Goal: Find specific page/section: Find specific page/section

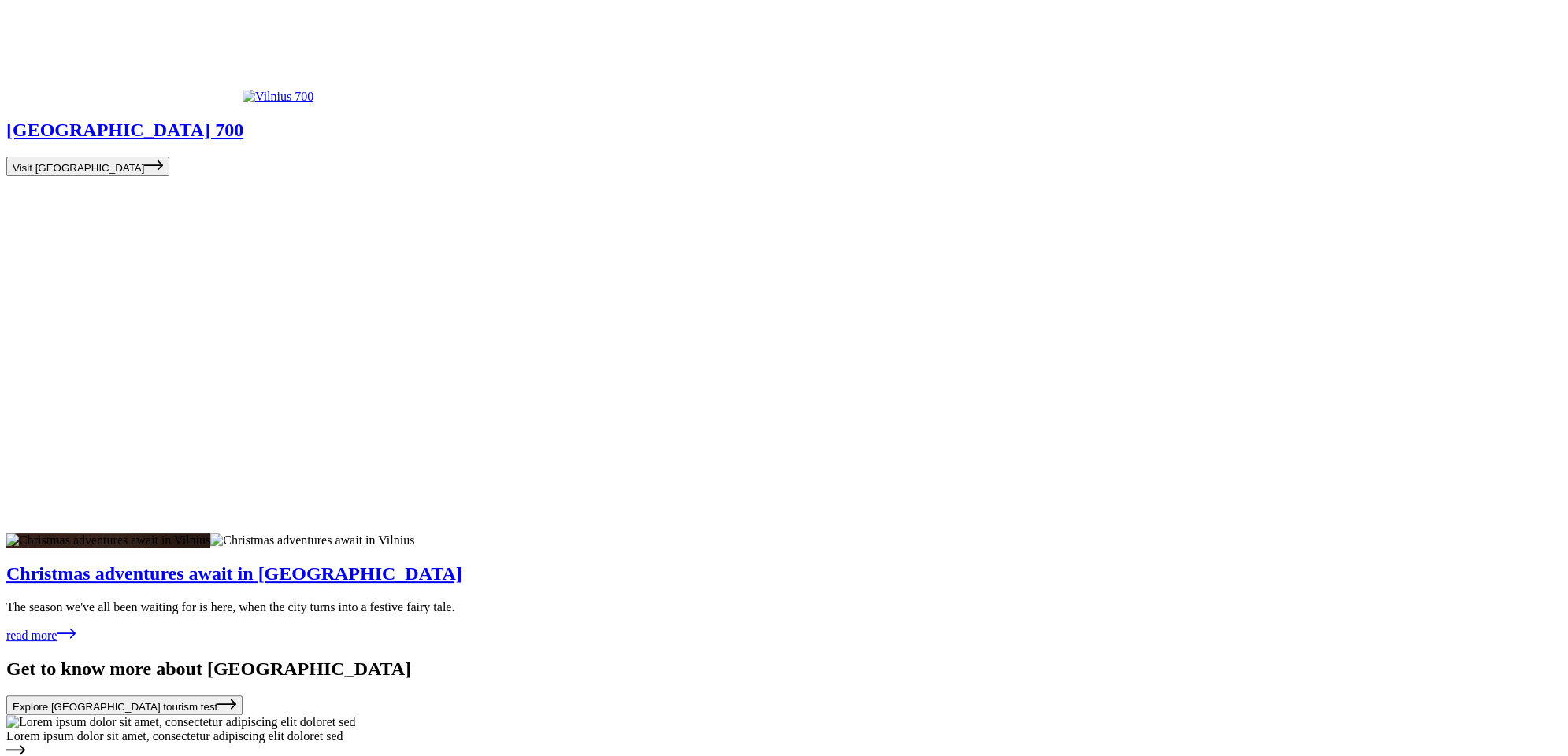
scroll to position [5479, 0]
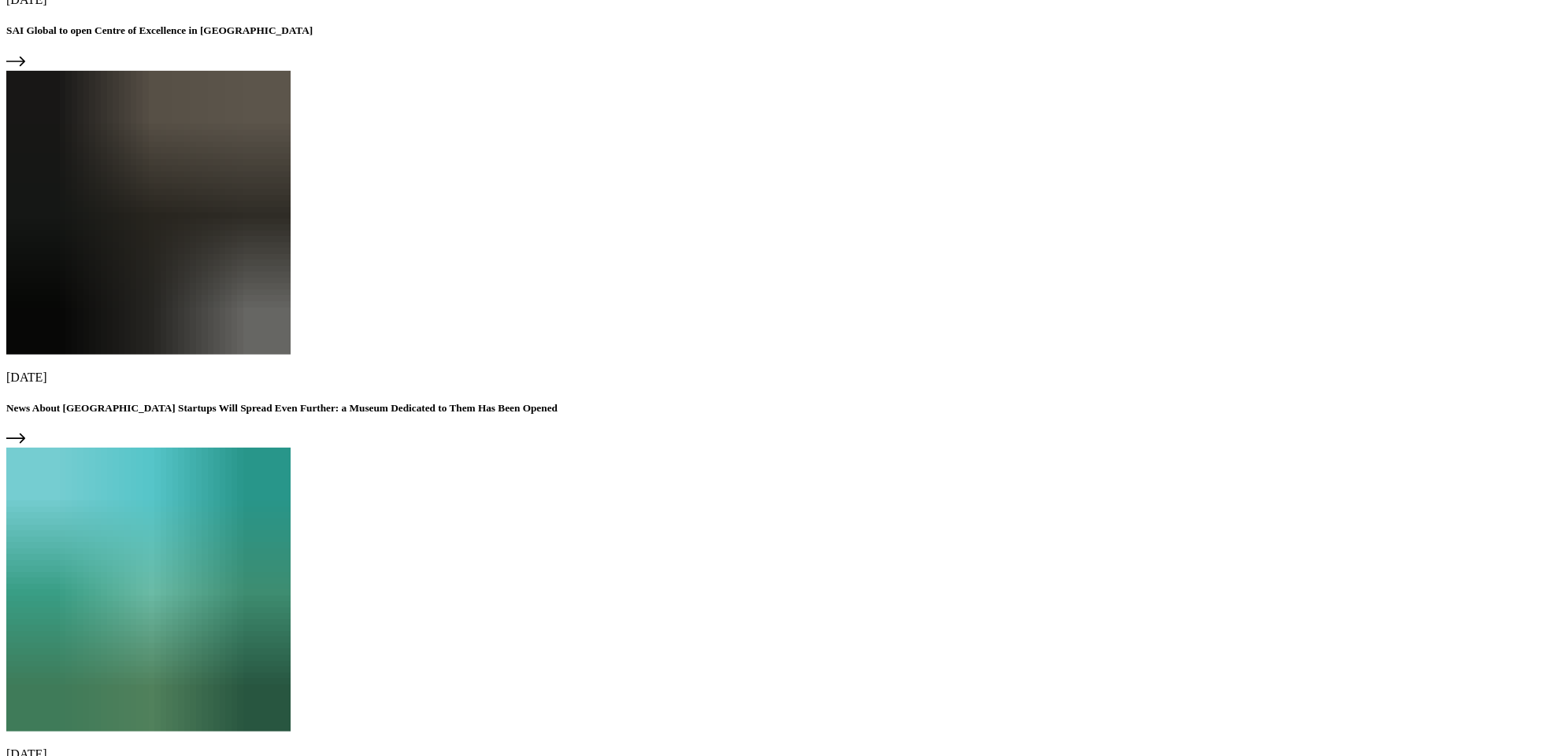
scroll to position [4570, 0]
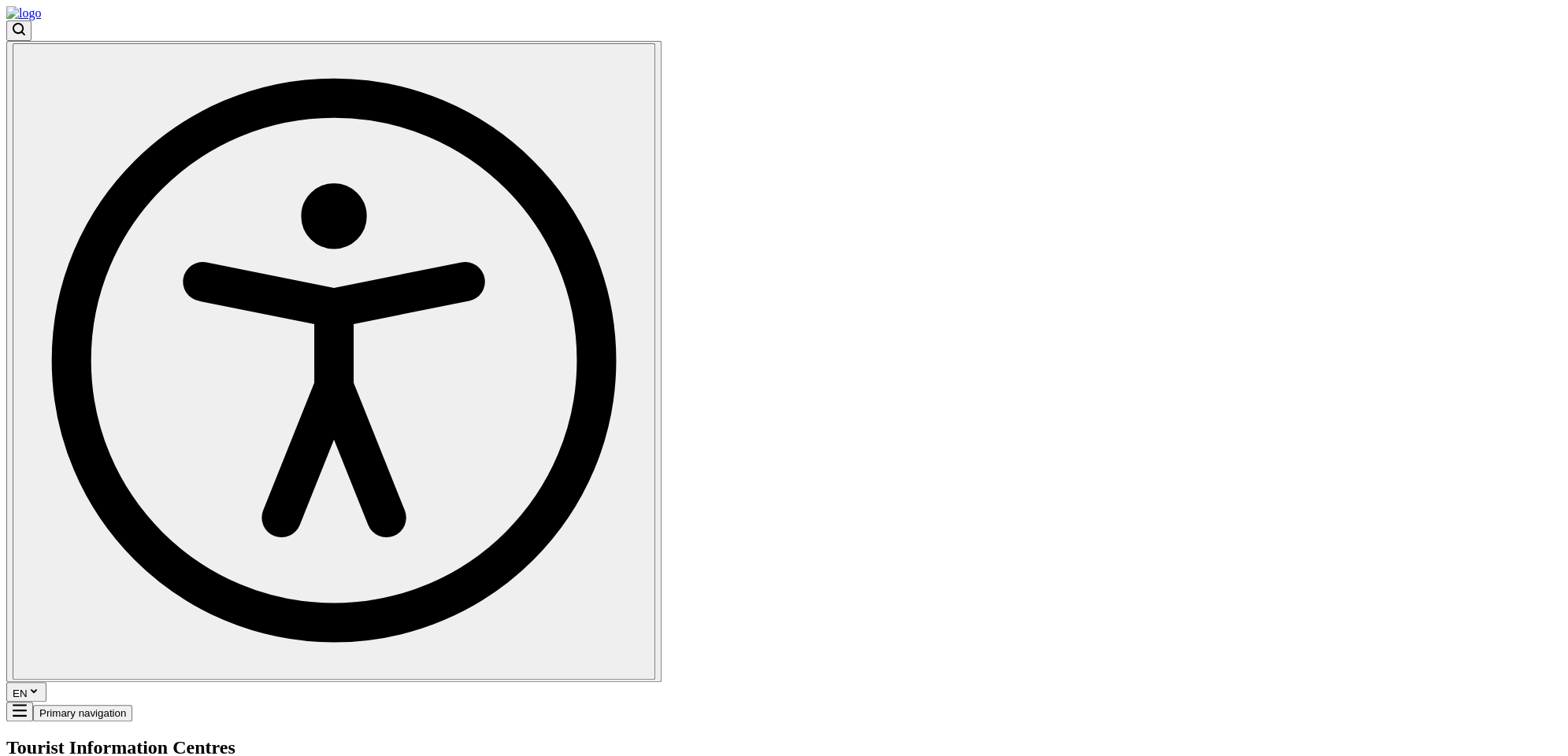
click at [677, 737] on h1 "Tourist Information Centres" at bounding box center [783, 747] width 1555 height 22
